Goal: Task Accomplishment & Management: Complete application form

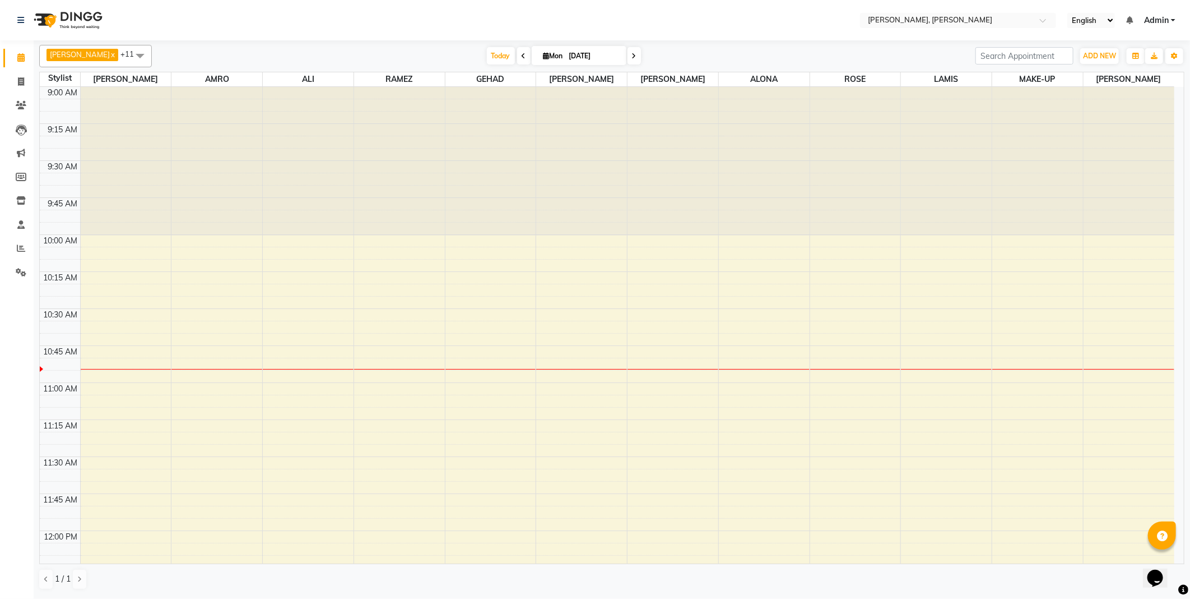
scroll to position [149, 0]
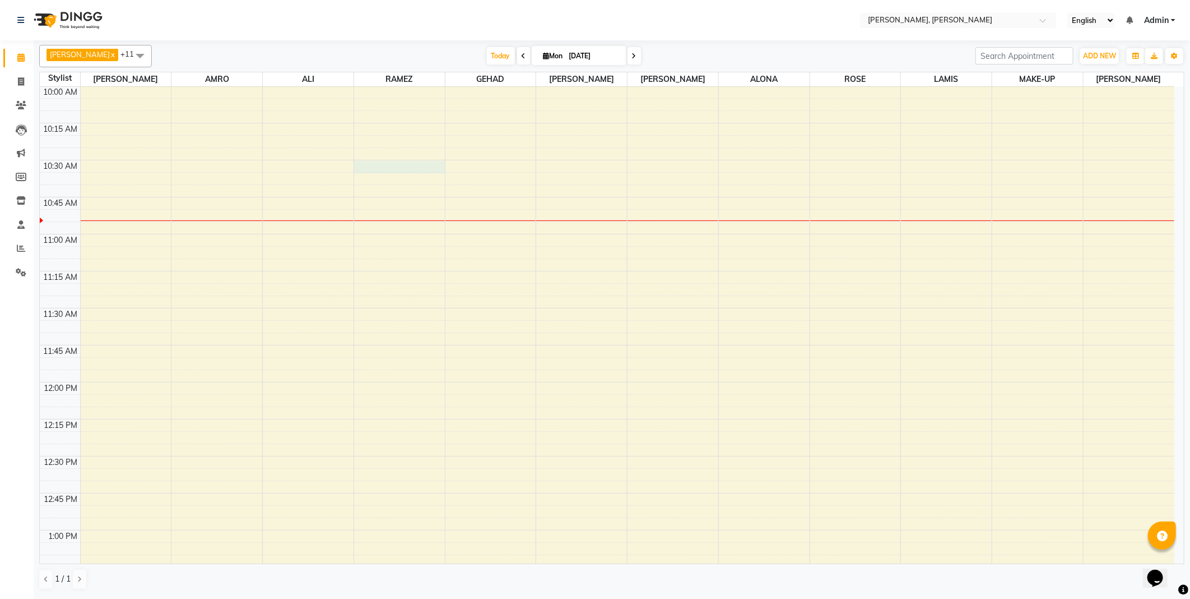
click at [406, 168] on div at bounding box center [399, 167] width 91 height 12
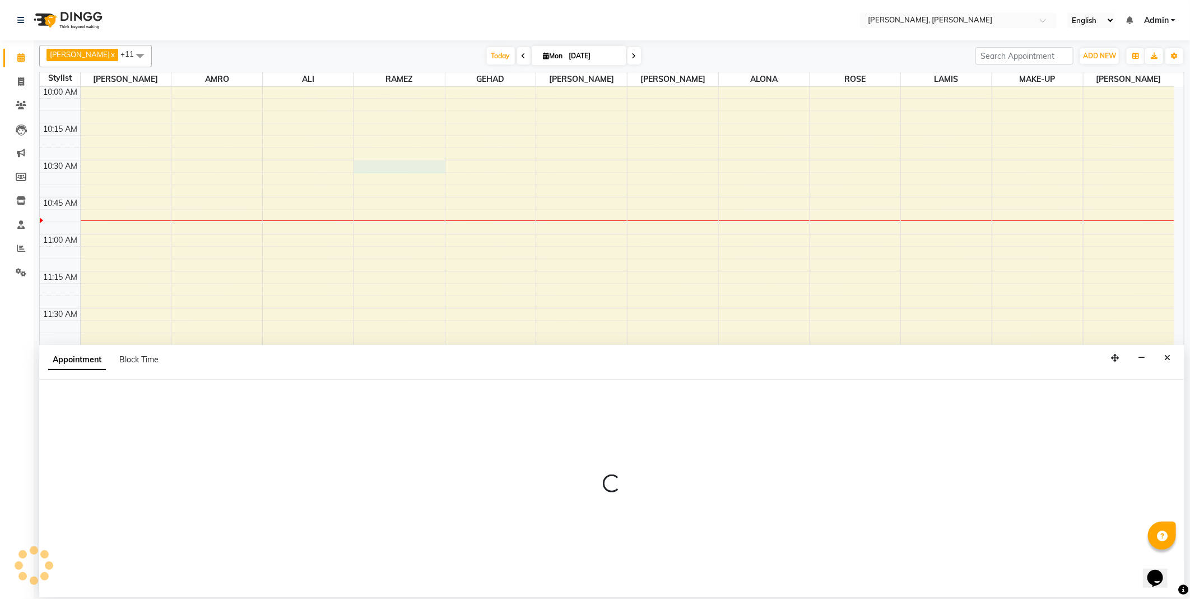
select select "59733"
select select "630"
select select "tentative"
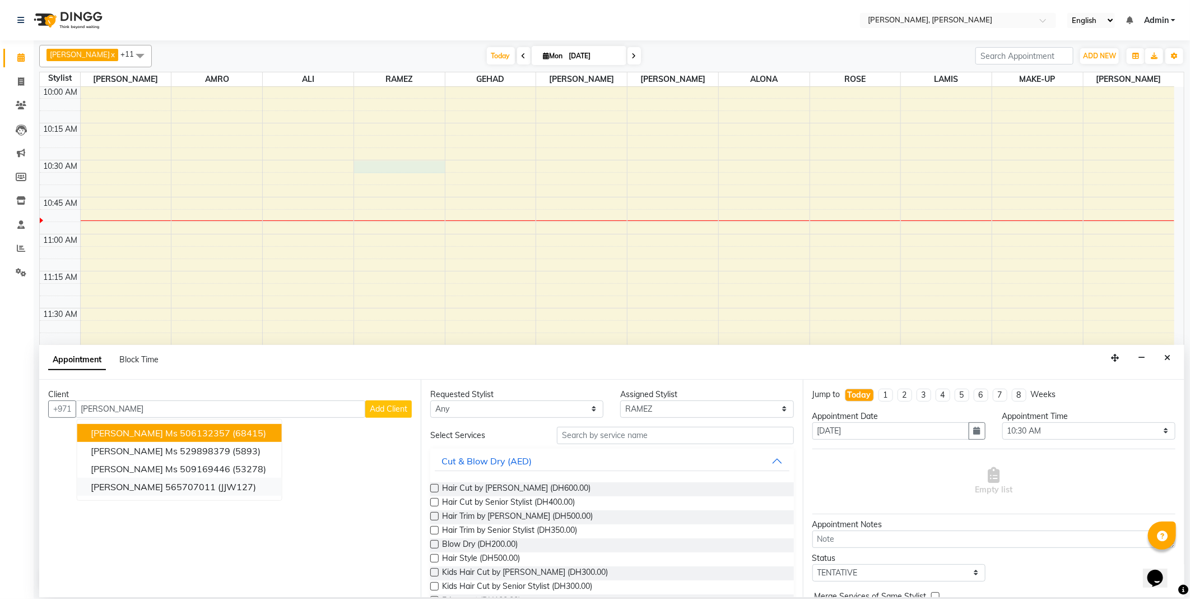
click at [176, 483] on ngb-highlight "565707011" at bounding box center [190, 486] width 50 height 11
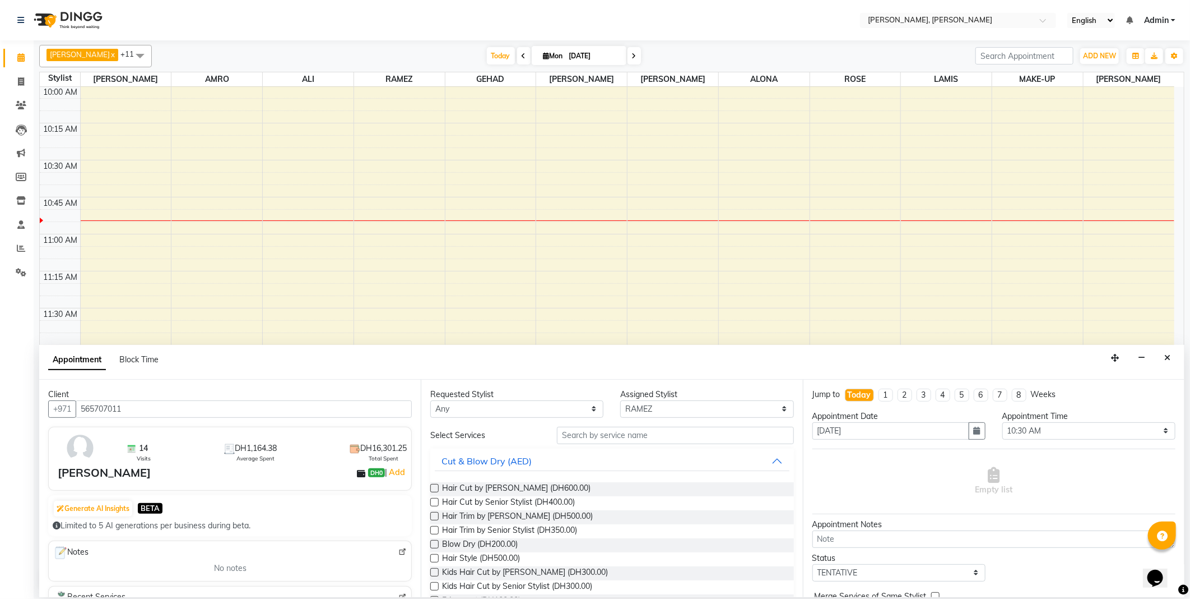
type input "565707011"
click at [492, 404] on select "Any [PERSON_NAME] [PERSON_NAME] ALYA [PERSON_NAME] AMRO [PERSON_NAME] [PERSON_N…" at bounding box center [516, 408] width 173 height 17
select select "59733"
click at [430, 400] on select "Any [PERSON_NAME] [PERSON_NAME] ALYA [PERSON_NAME] AMRO [PERSON_NAME] [PERSON_N…" at bounding box center [516, 408] width 173 height 17
click at [588, 439] on input "text" at bounding box center [675, 434] width 236 height 17
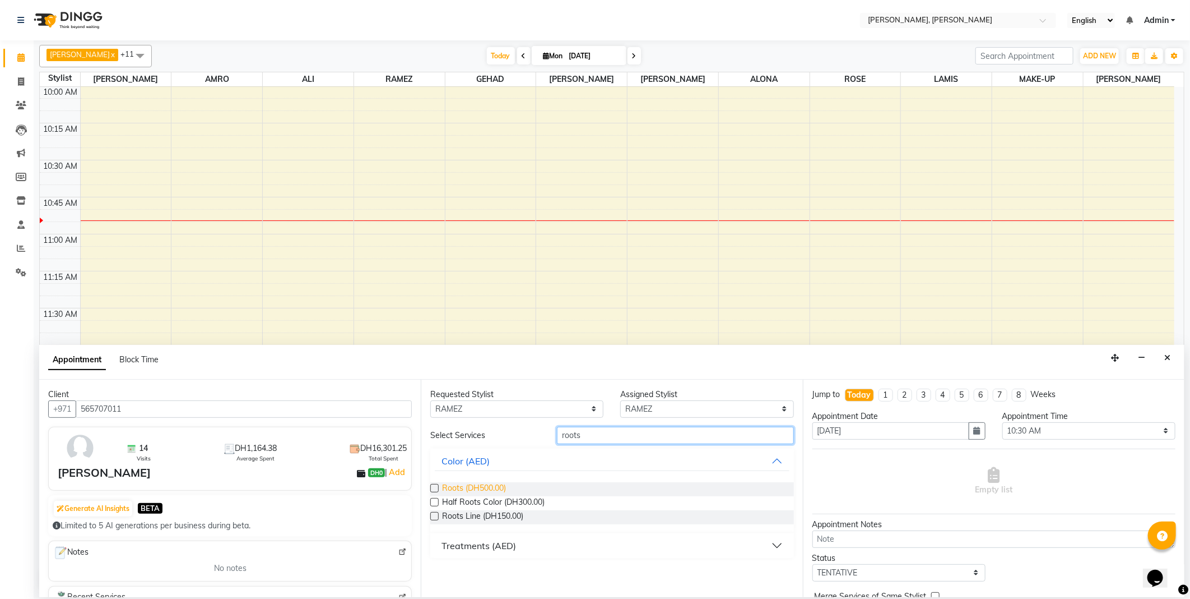
type input "roots"
click at [479, 483] on span "Roots (DH500.00)" at bounding box center [474, 489] width 64 height 14
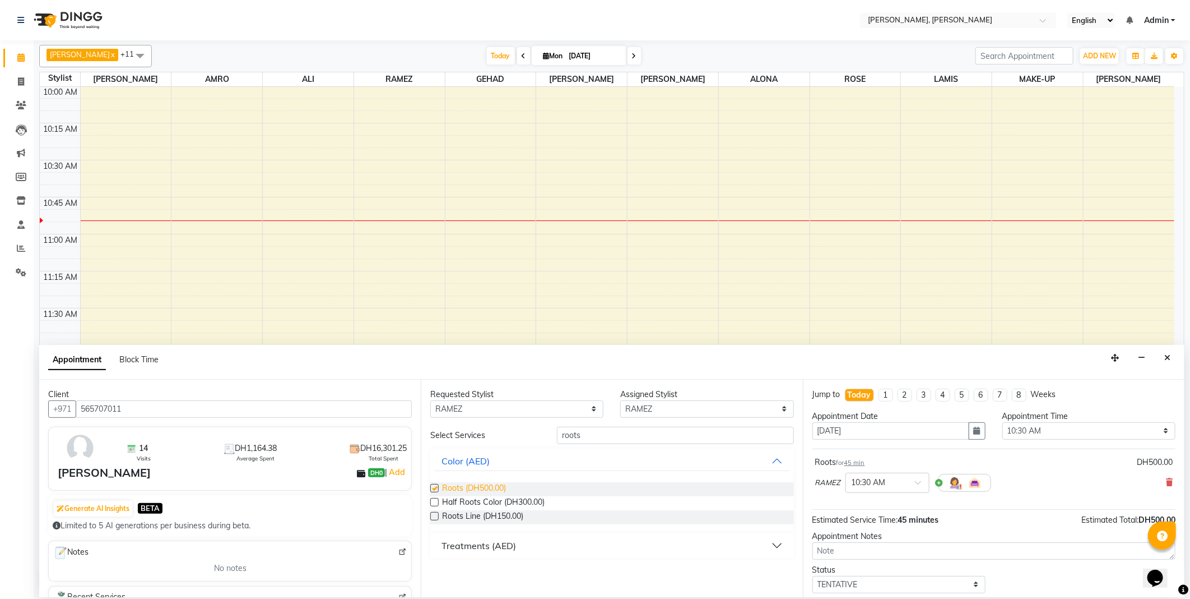
checkbox input "false"
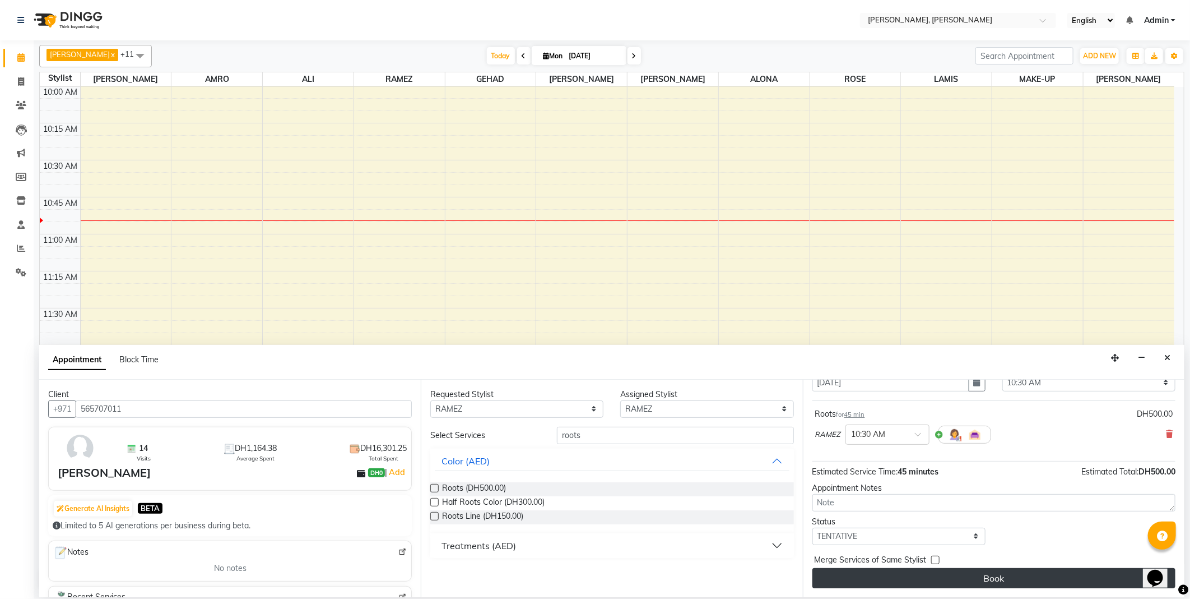
click at [1010, 583] on button "Book" at bounding box center [994, 578] width 363 height 20
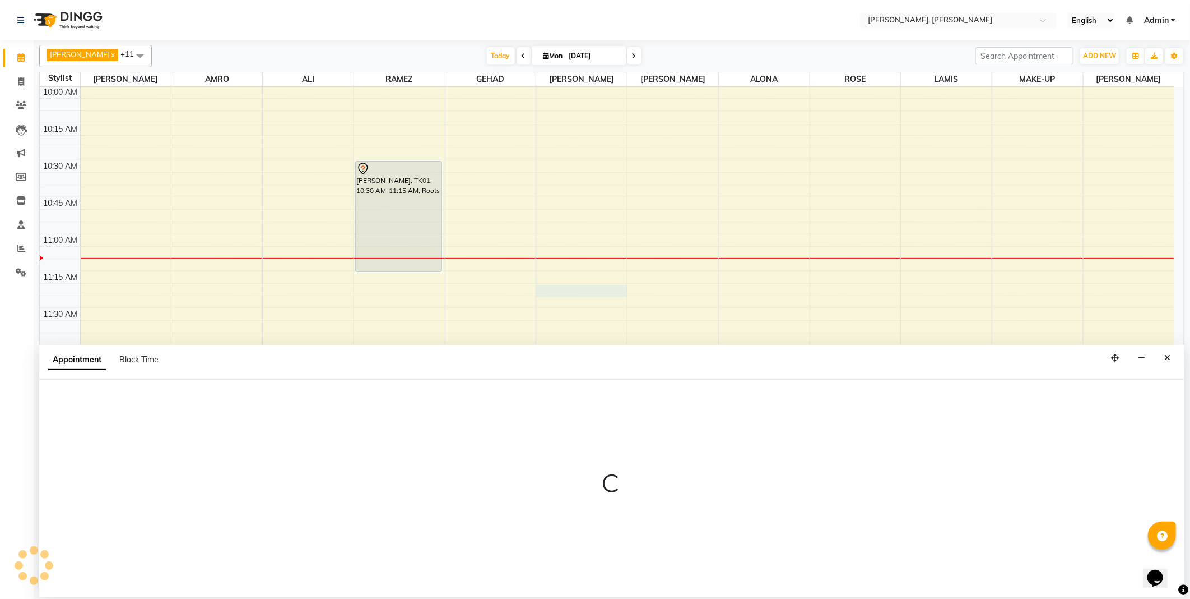
select select "59752"
select select "675"
select select "tentative"
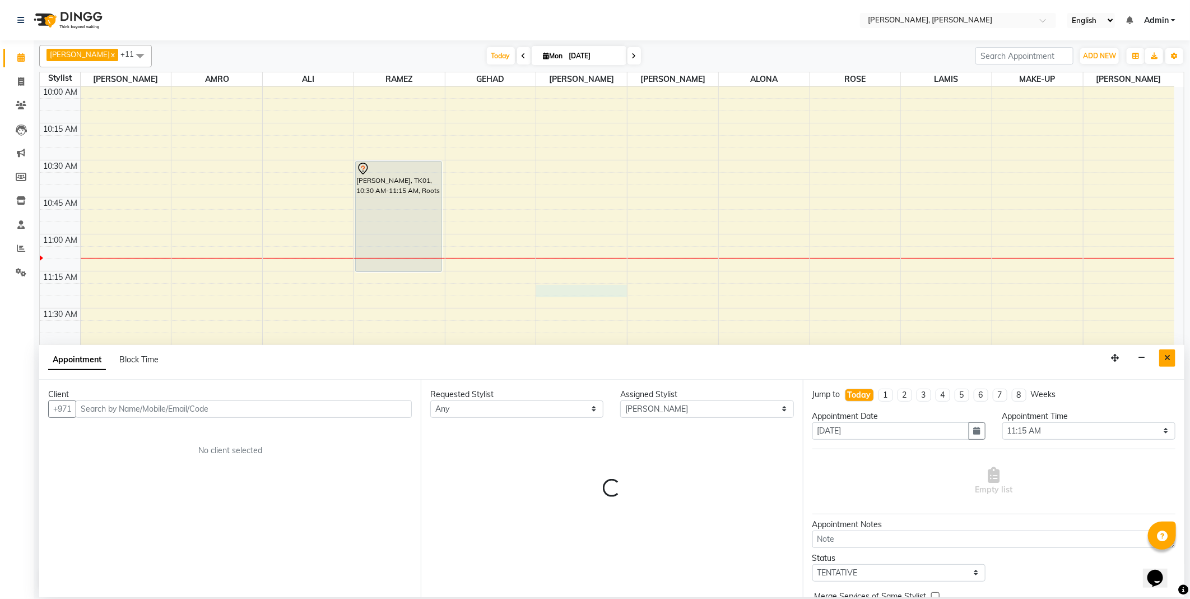
click at [1166, 357] on icon "Close" at bounding box center [1168, 358] width 6 height 8
